Goal: Task Accomplishment & Management: Complete application form

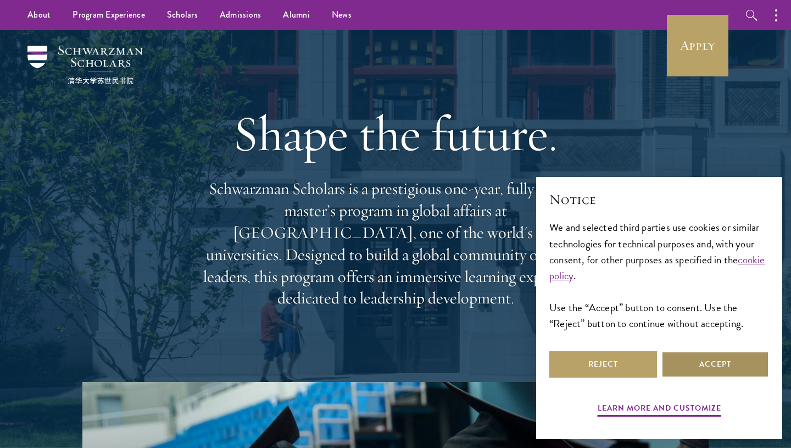
click at [722, 371] on button "Accept" at bounding box center [715, 364] width 108 height 26
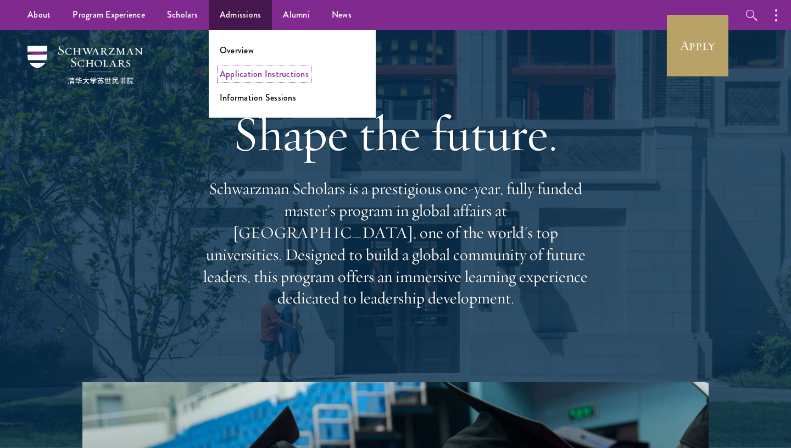
click at [258, 77] on link "Application Instructions" at bounding box center [264, 74] width 89 height 13
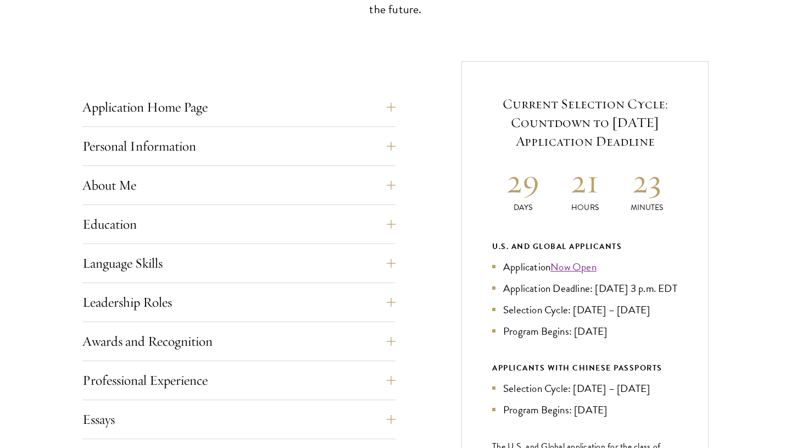
scroll to position [392, 0]
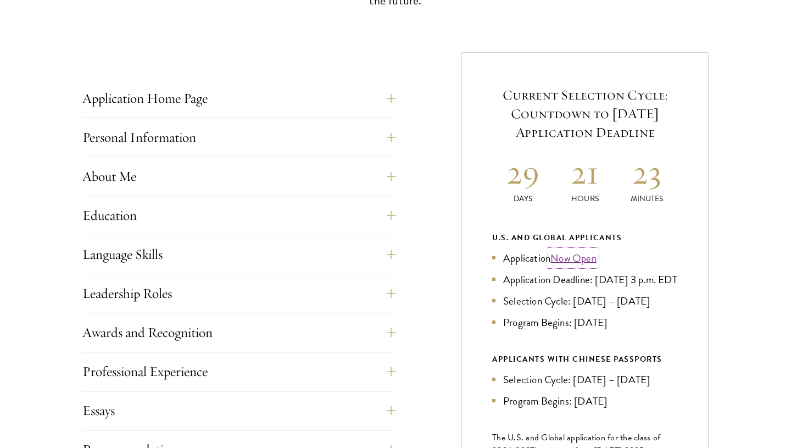
click at [583, 257] on link "Now Open" at bounding box center [573, 258] width 46 height 16
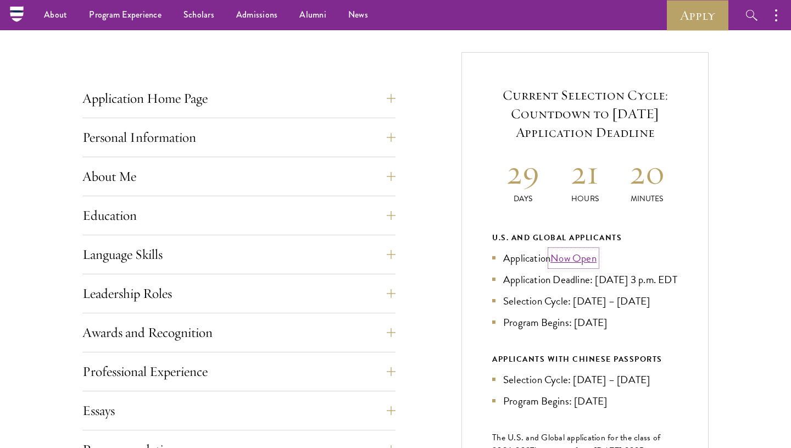
scroll to position [0, 0]
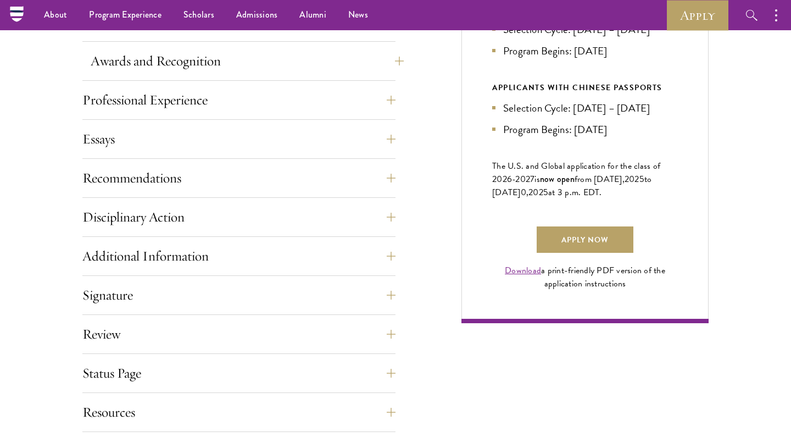
scroll to position [662, 0]
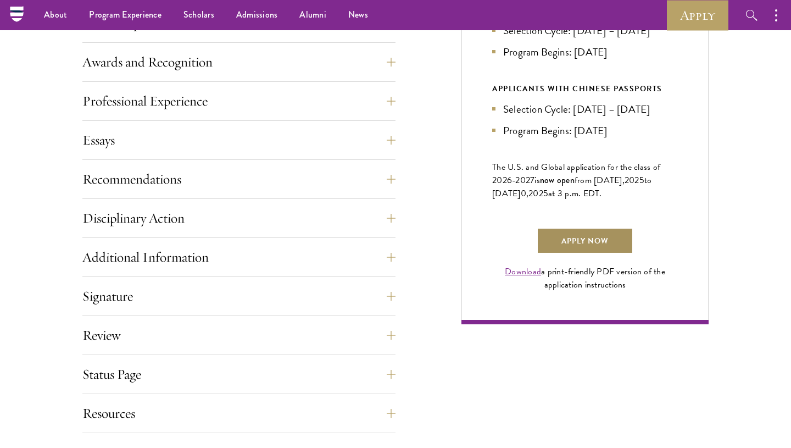
click at [566, 252] on link "Apply Now" at bounding box center [585, 240] width 97 height 26
